Goal: Find contact information: Find contact information

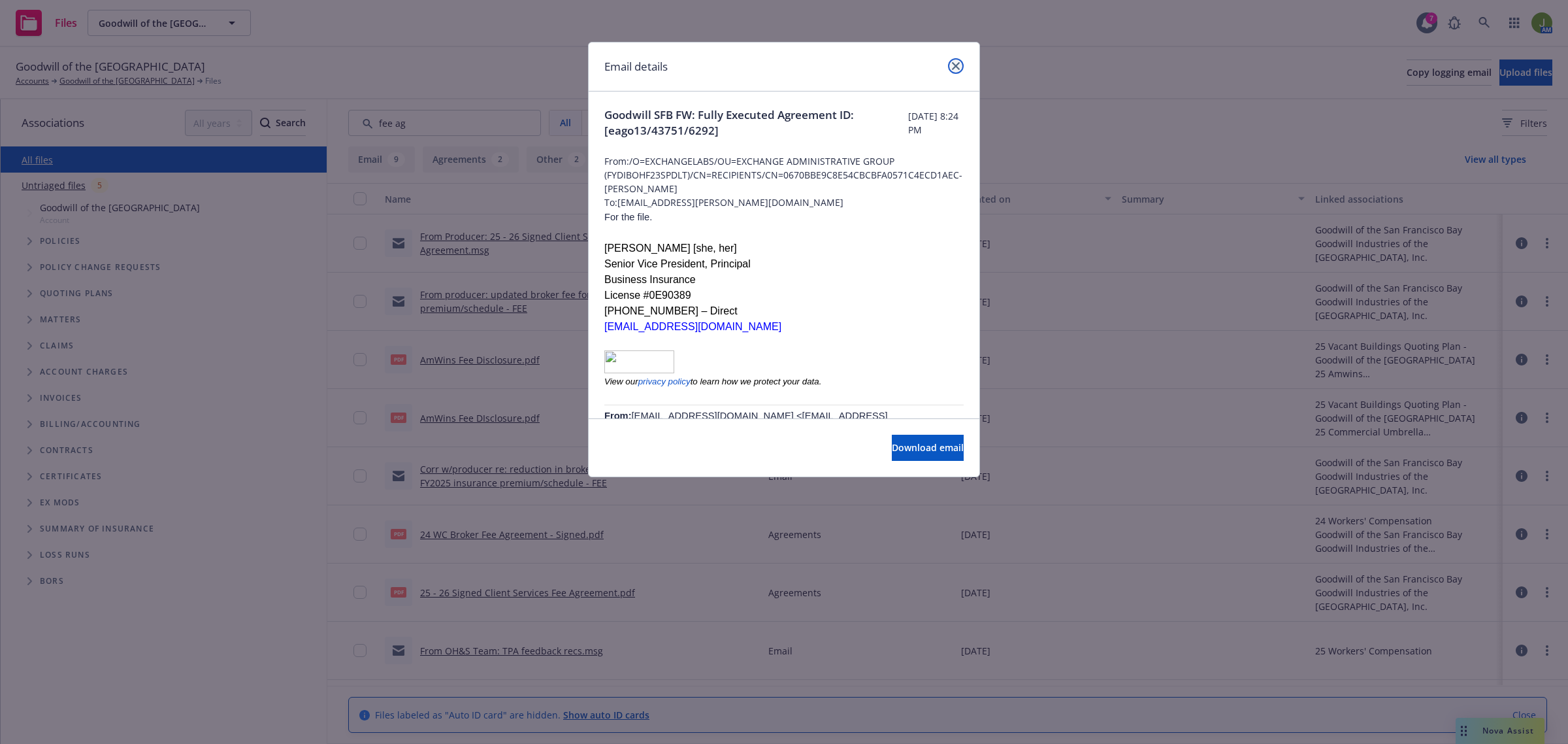
click at [954, 70] on link "close" at bounding box center [955, 65] width 15 height 15
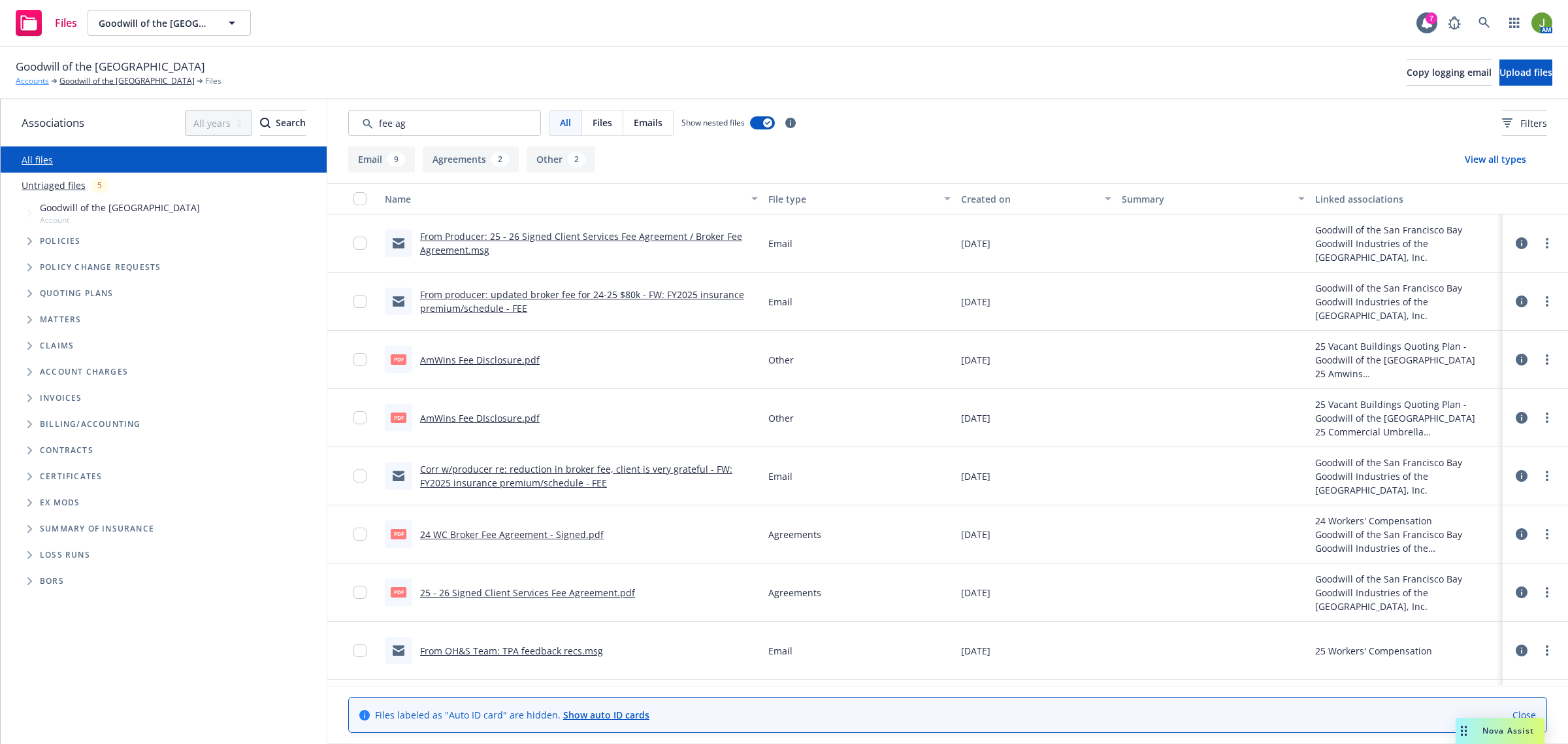
click at [40, 80] on link "Accounts" at bounding box center [31, 81] width 33 height 12
click at [1494, 21] on link at bounding box center [1484, 23] width 26 height 26
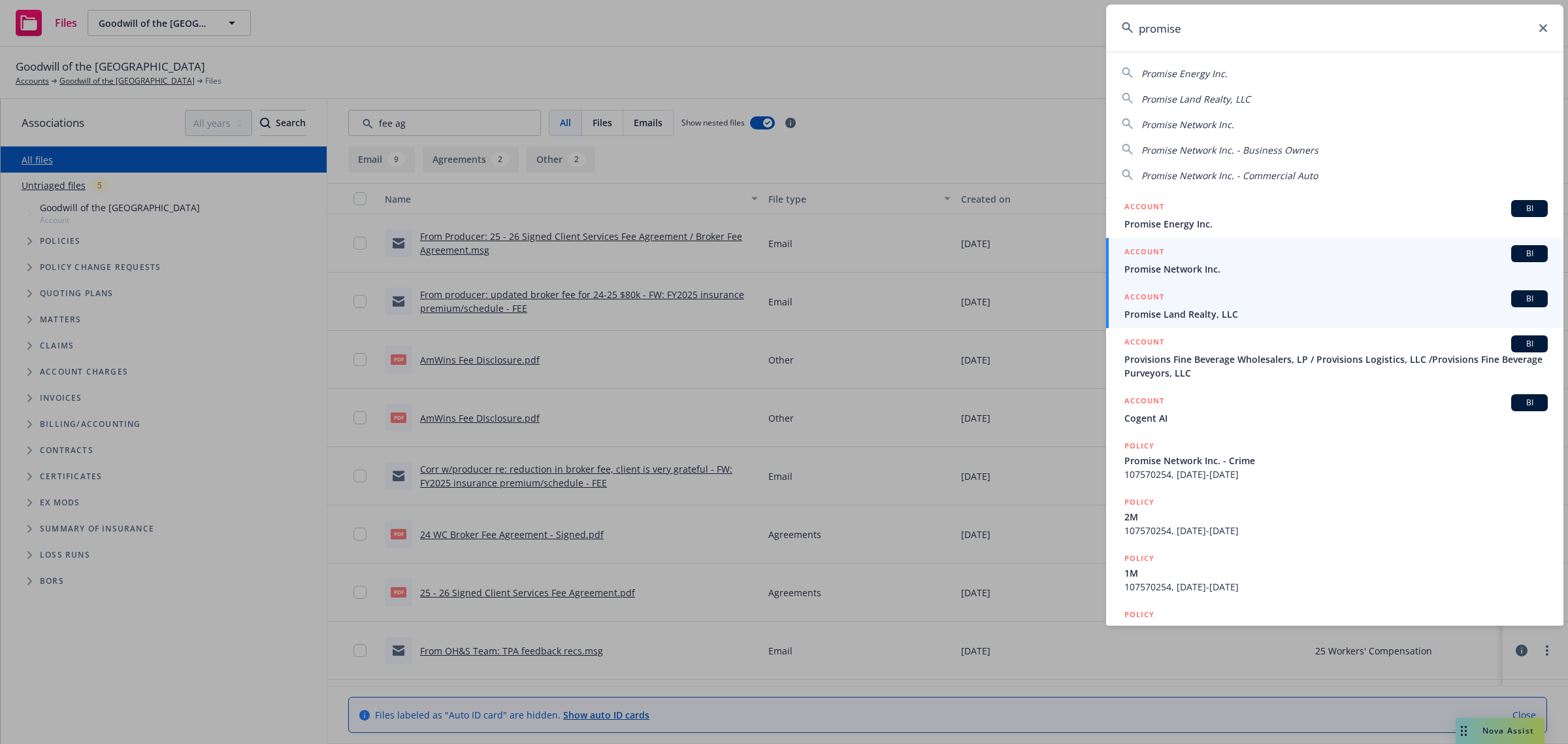
type input "promise"
click at [1151, 260] on h5 "ACCOUNT" at bounding box center [1144, 253] width 40 height 15
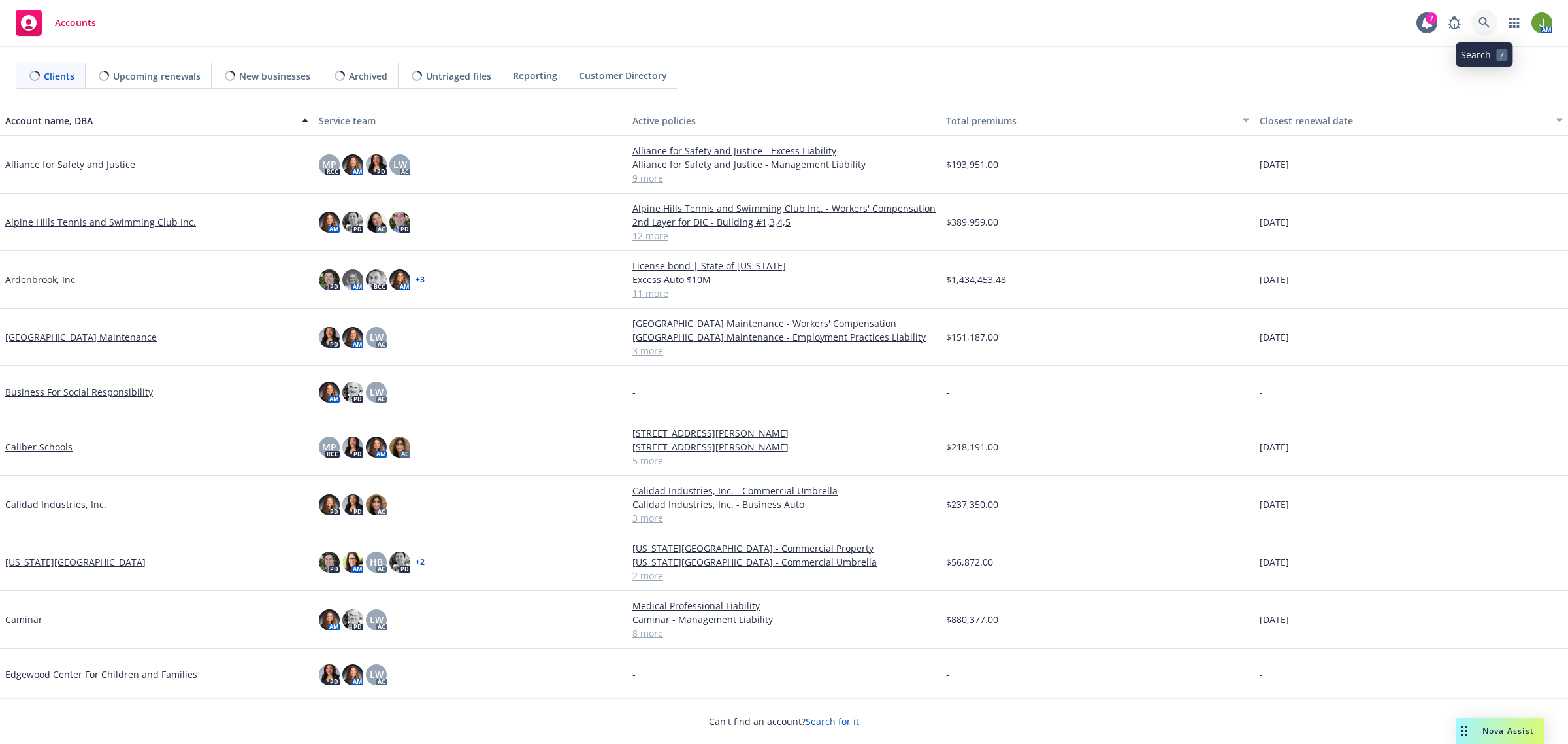
click at [1486, 15] on link at bounding box center [1484, 23] width 26 height 26
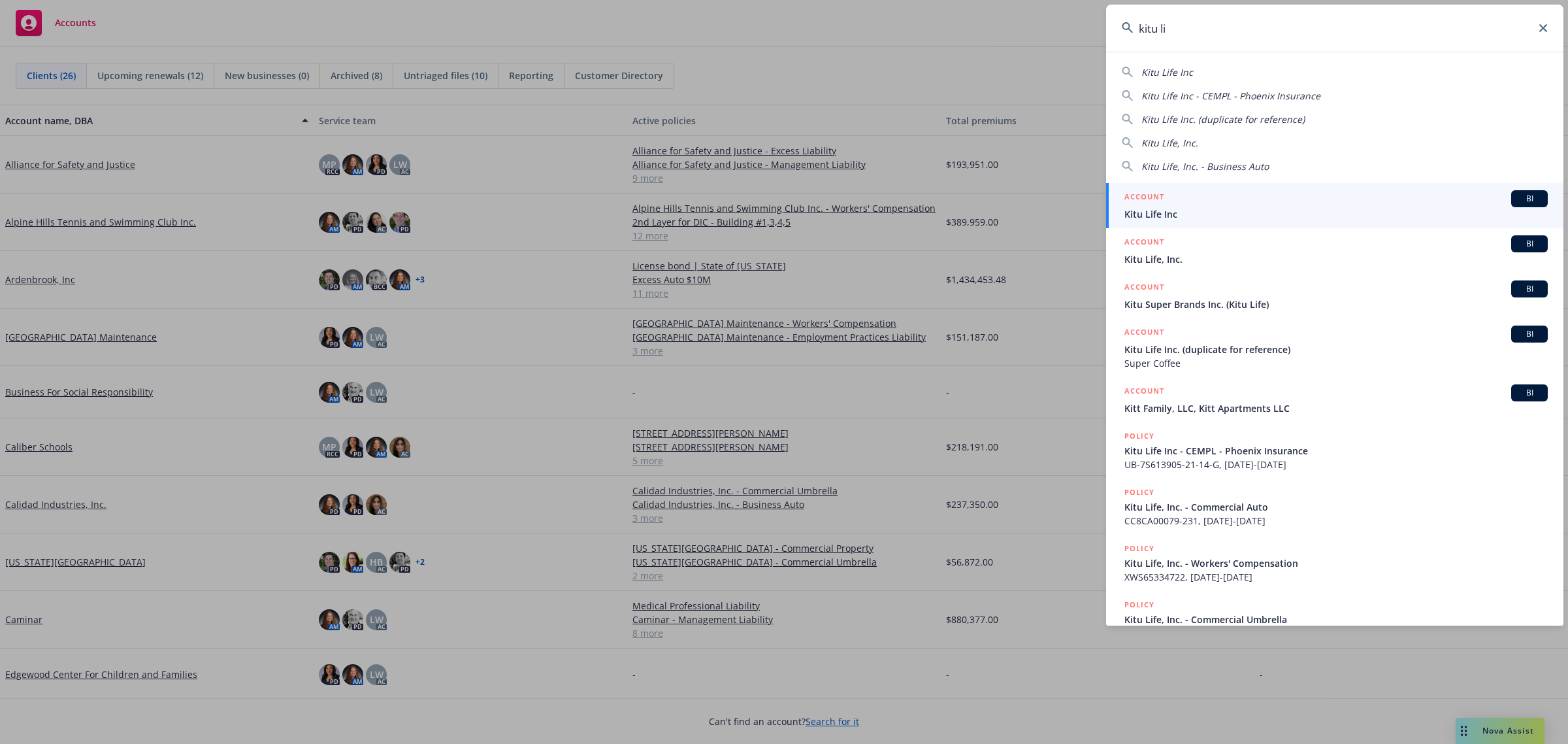
type input "kitu li"
click at [1284, 204] on div "ACCOUNT BI" at bounding box center [1335, 199] width 424 height 17
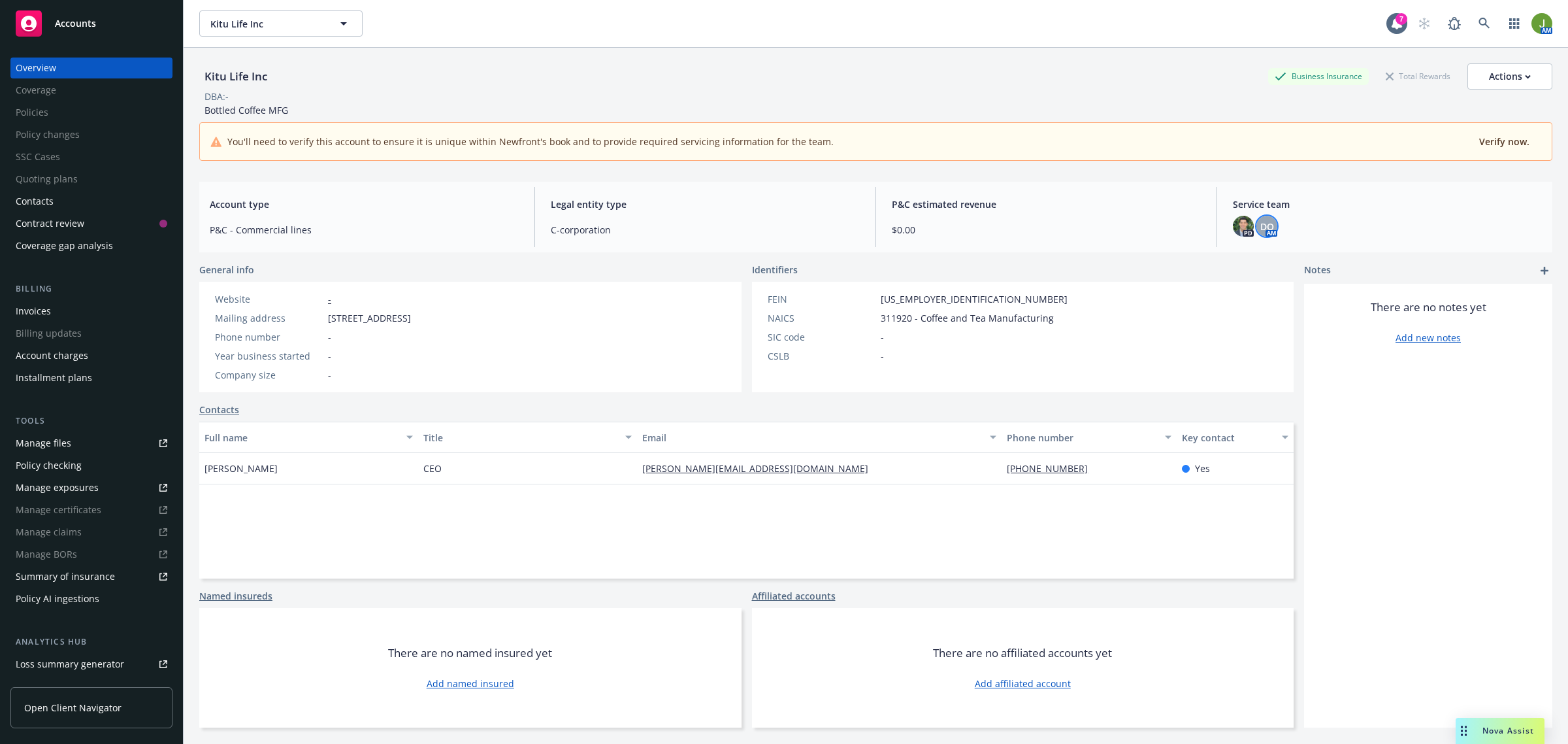
click at [1260, 227] on span "DO" at bounding box center [1267, 227] width 14 height 14
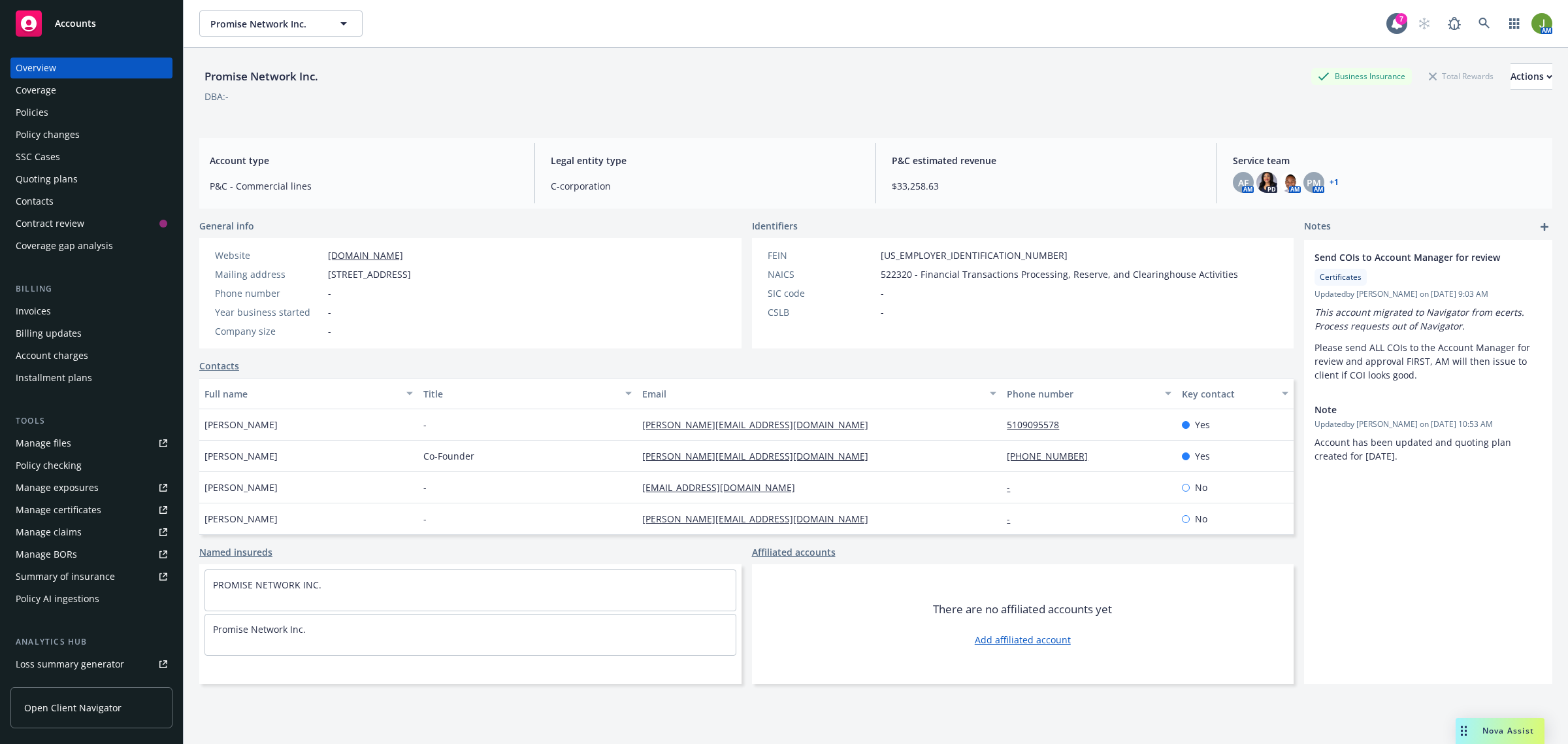
click at [56, 201] on div "Contacts" at bounding box center [91, 201] width 151 height 21
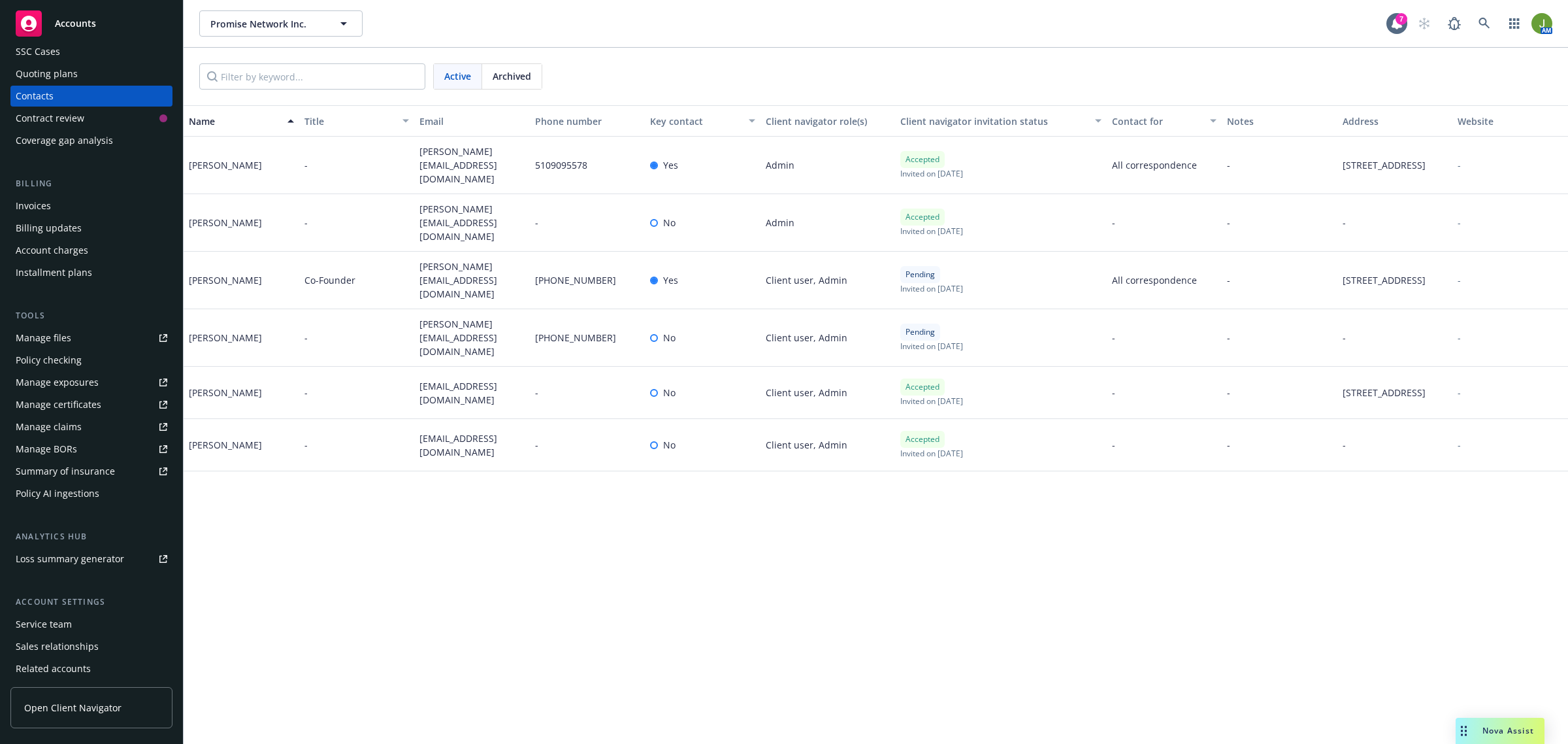
scroll to position [151, 0]
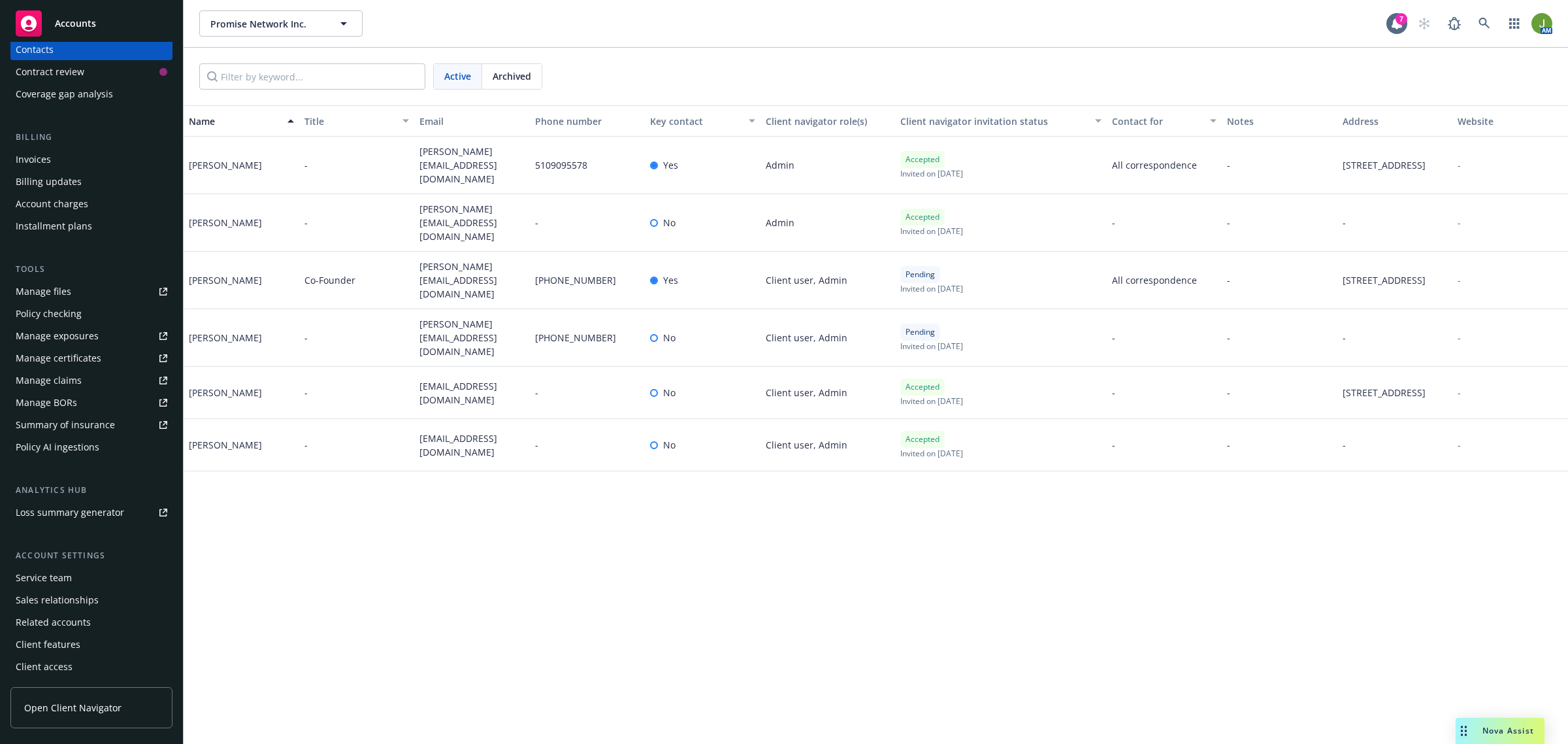
click at [49, 577] on div "Service team" at bounding box center [43, 578] width 56 height 21
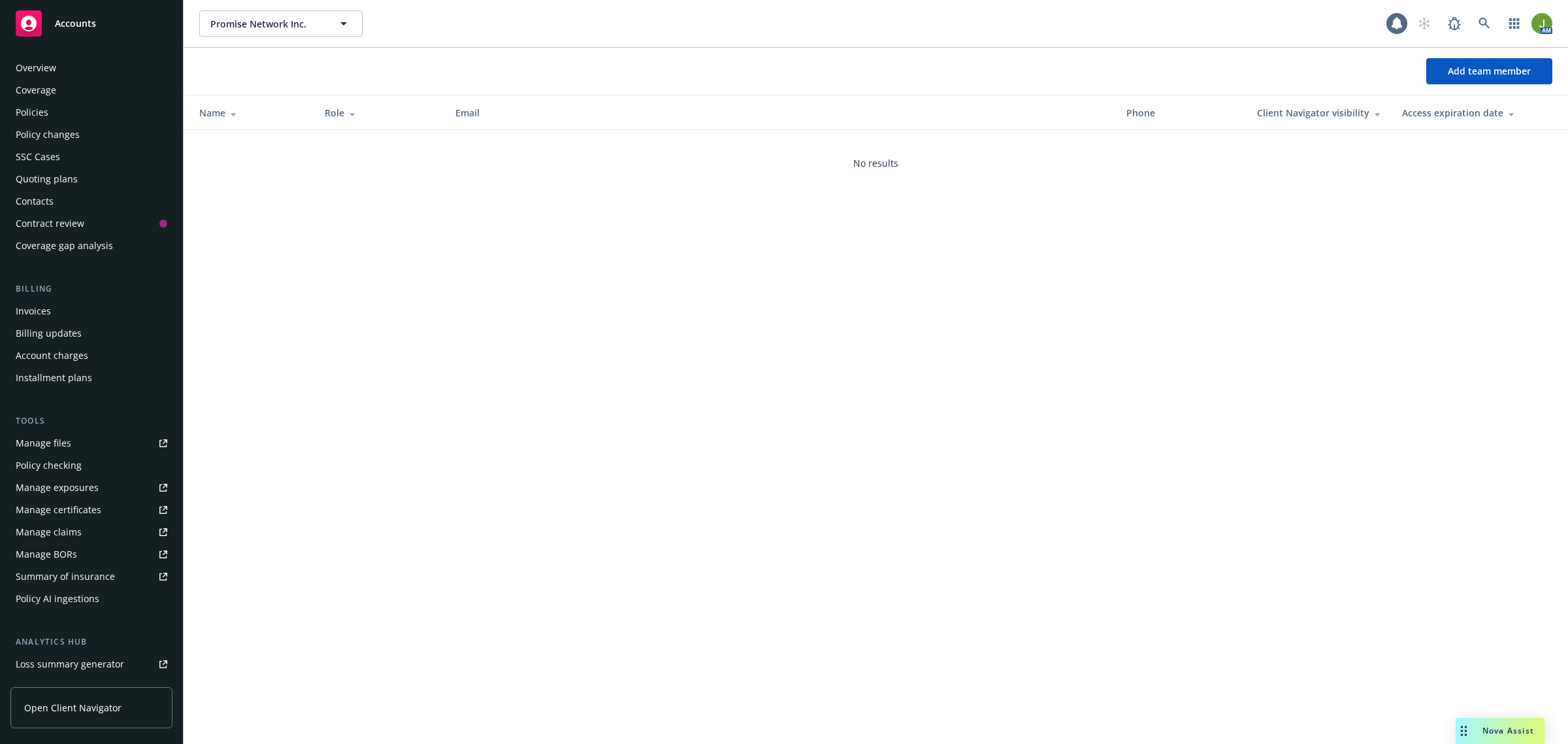
scroll to position [151, 0]
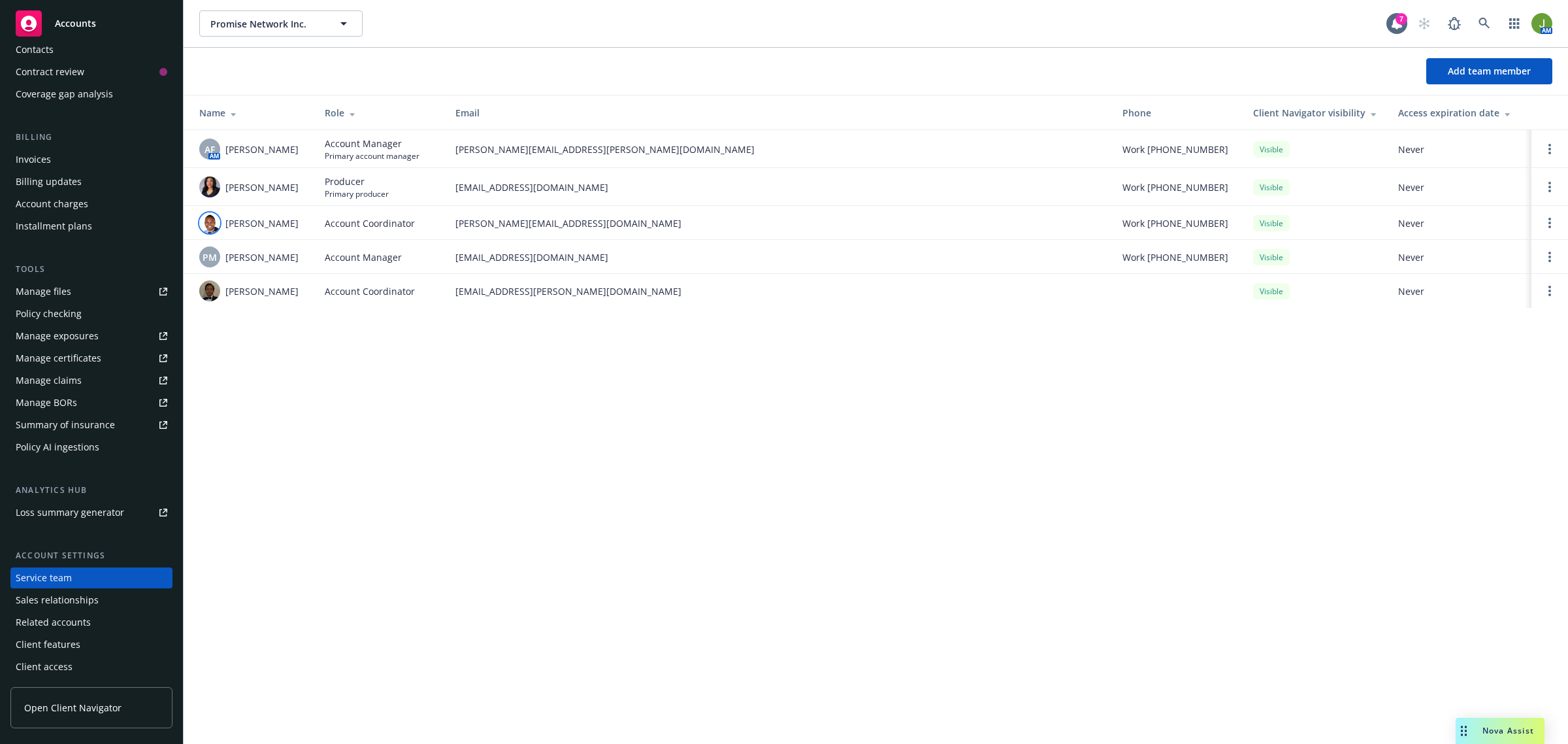
click at [205, 228] on img at bounding box center [210, 223] width 21 height 21
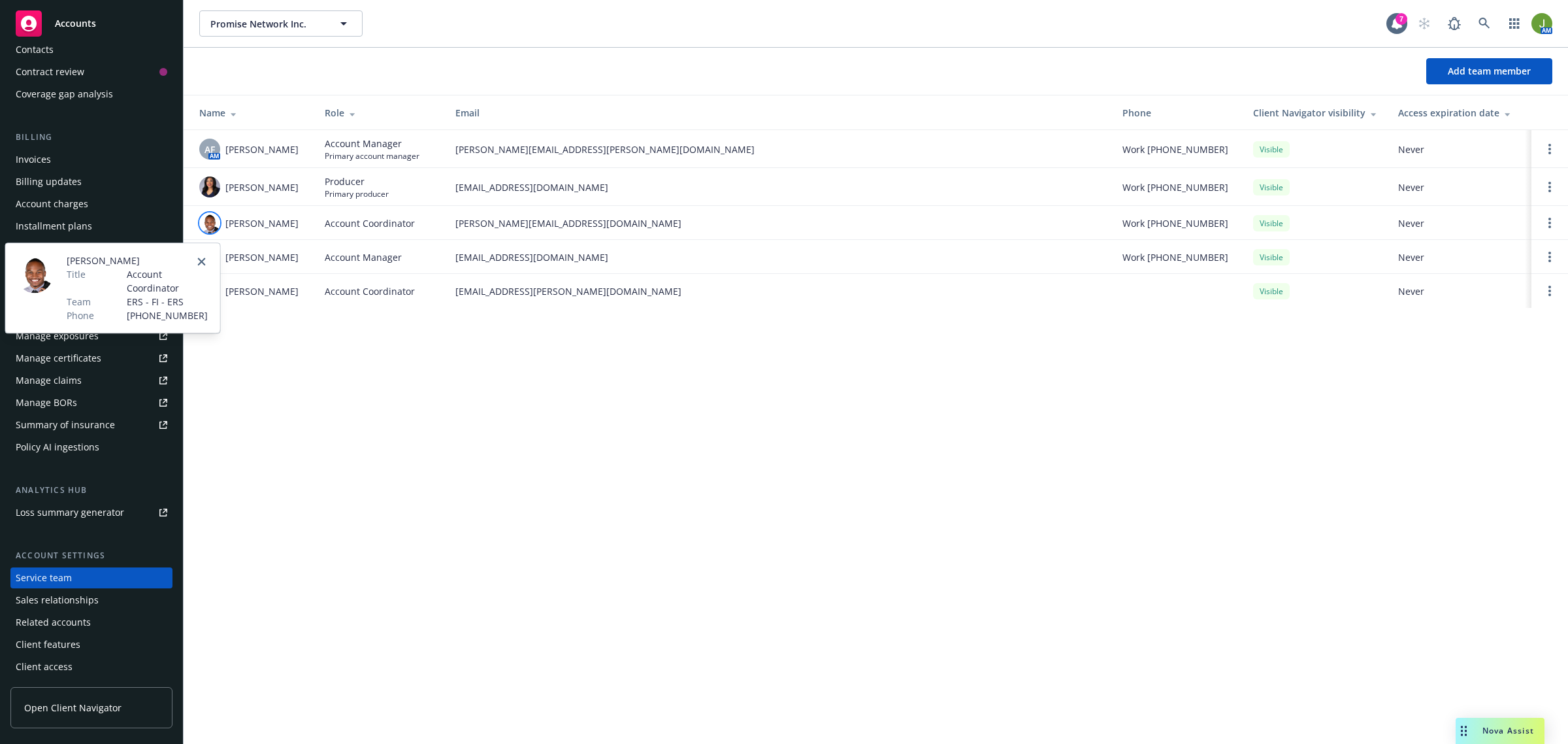
click at [28, 272] on img at bounding box center [35, 273] width 37 height 39
click at [203, 263] on icon "close" at bounding box center [201, 261] width 8 height 8
